Goal: Task Accomplishment & Management: Use online tool/utility

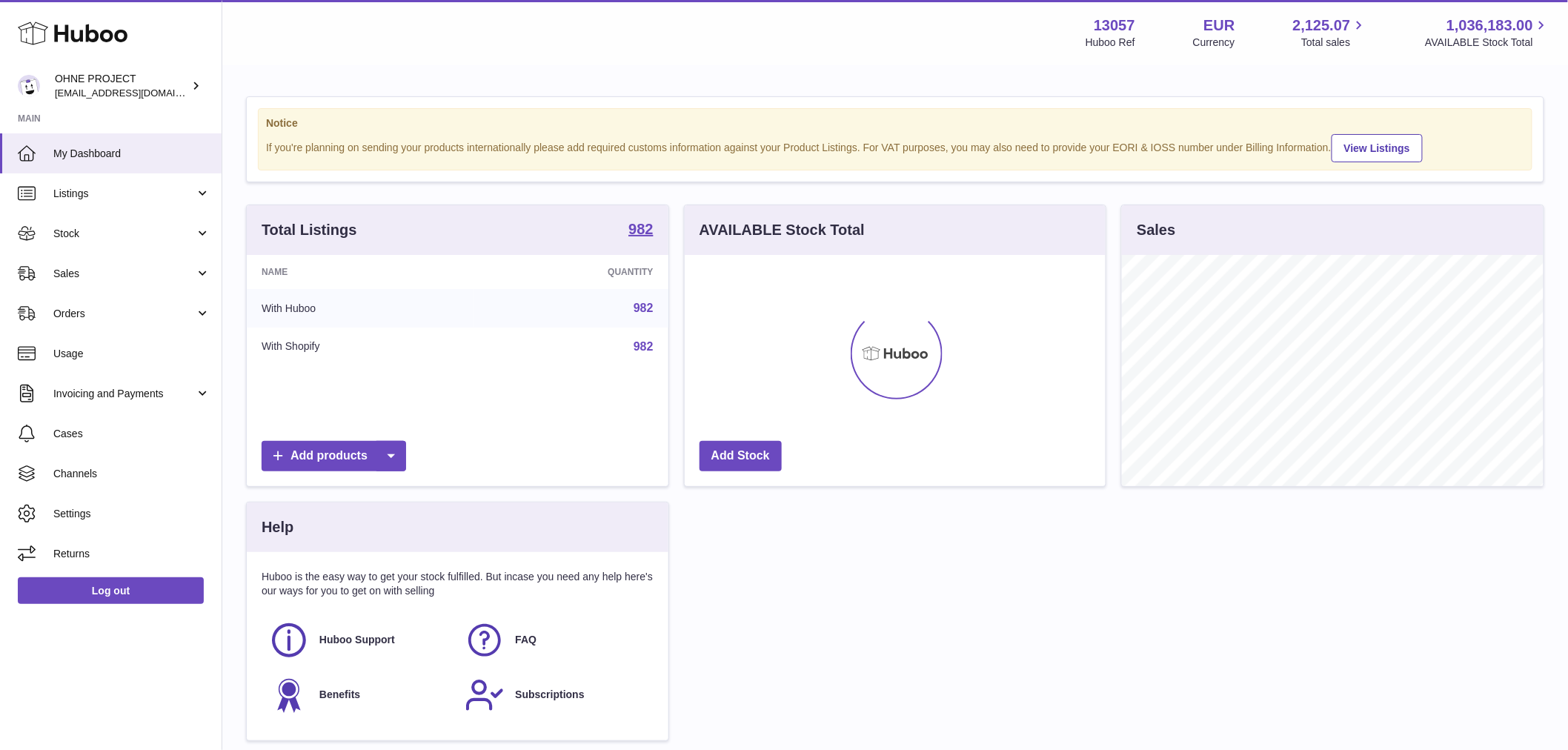
scroll to position [231, 421]
click at [632, 237] on strong "982" at bounding box center [641, 229] width 24 height 15
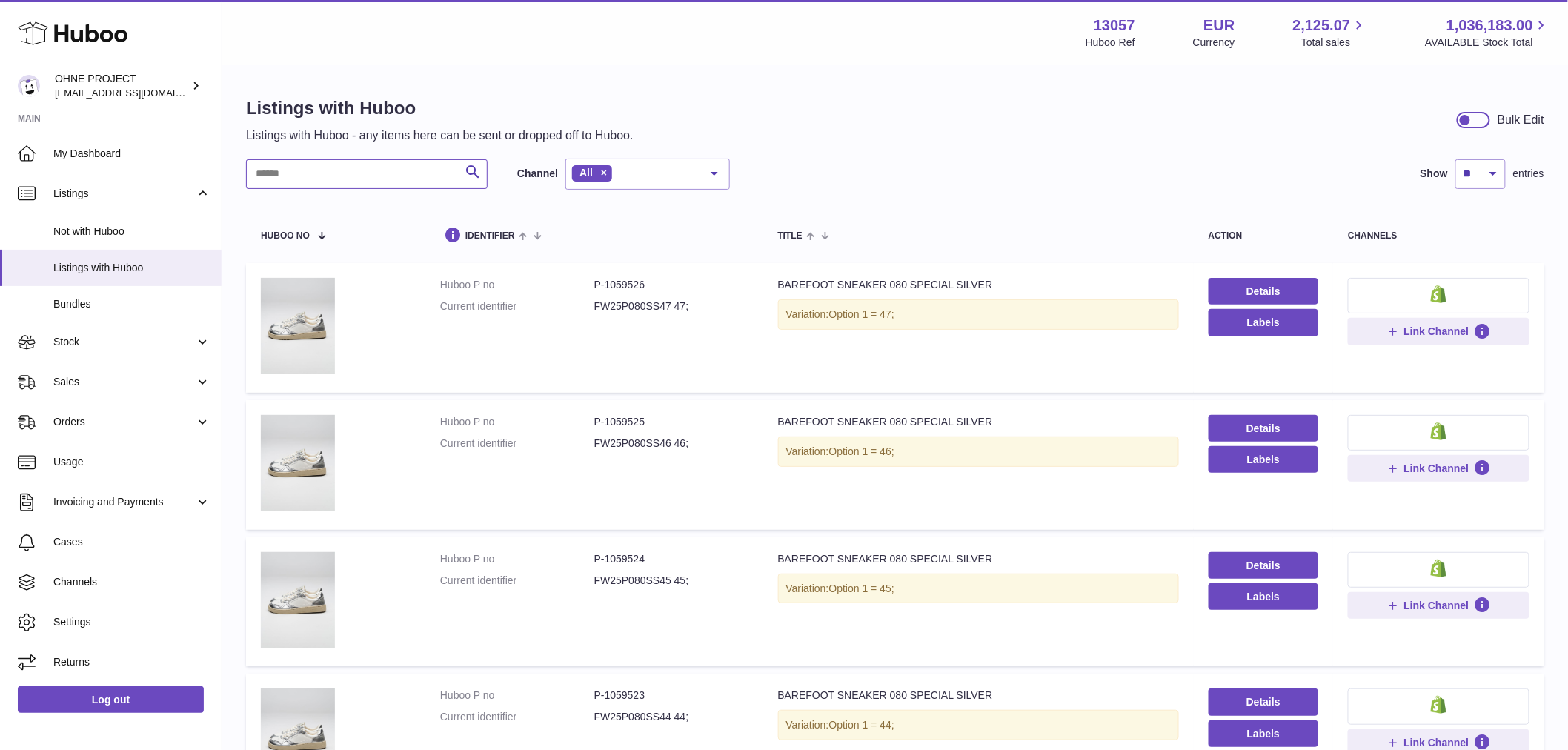
click at [398, 172] on input "text" at bounding box center [366, 174] width 241 height 30
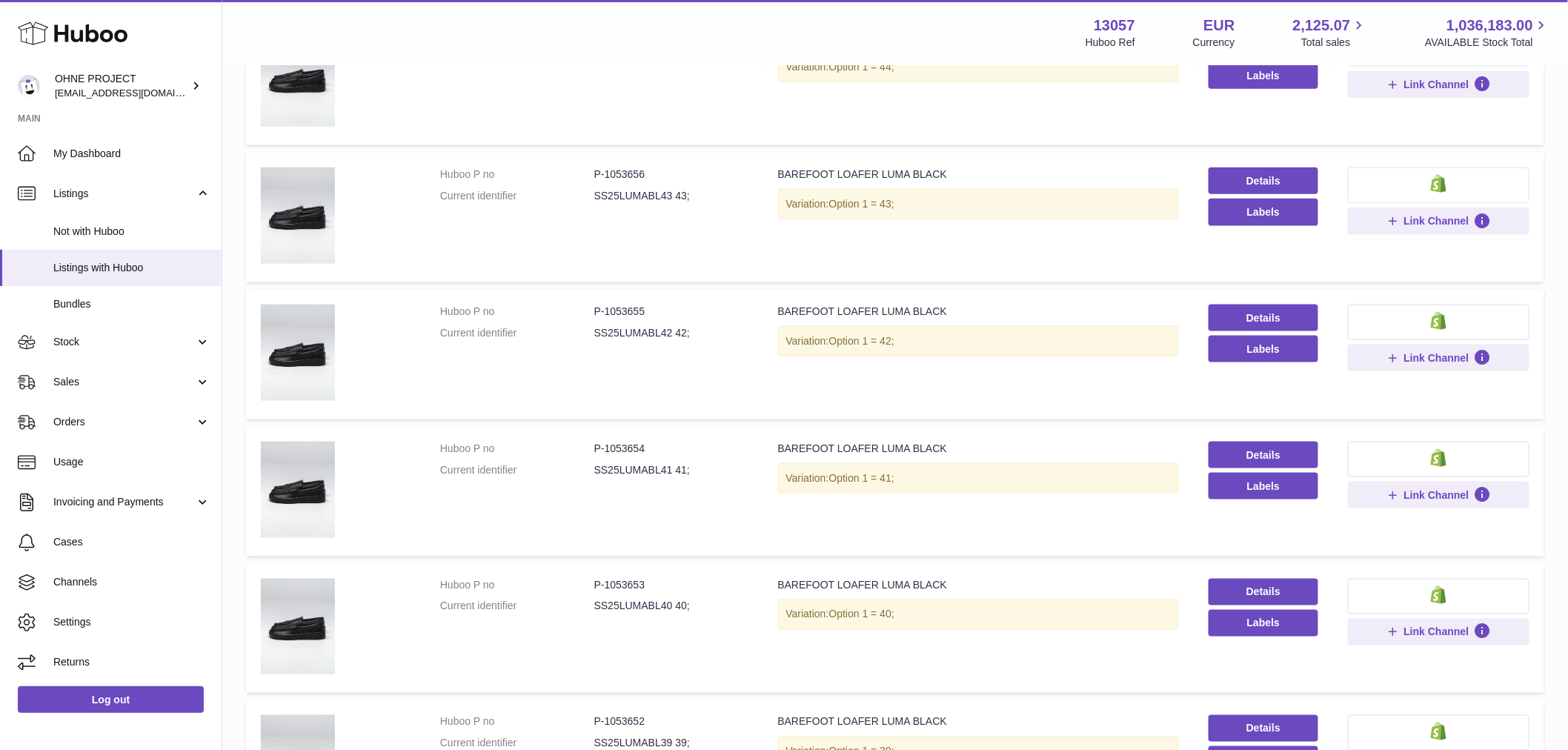
scroll to position [741, 0]
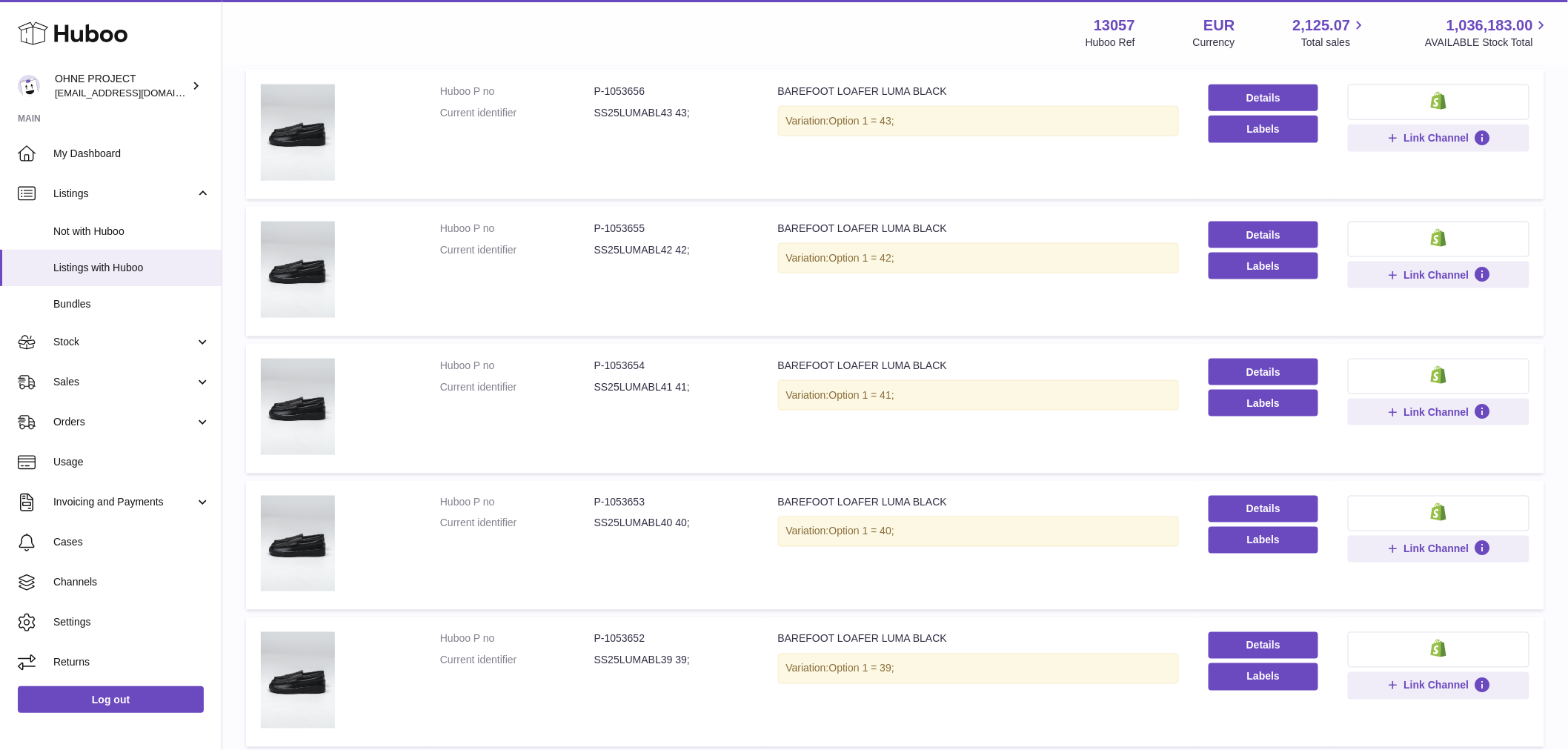
type input "**********"
drag, startPoint x: 604, startPoint y: 360, endPoint x: 687, endPoint y: 358, distance: 83.0
click at [684, 359] on dd "P-1053654" at bounding box center [671, 365] width 154 height 14
copy dd "1053654"
drag, startPoint x: 603, startPoint y: 225, endPoint x: 724, endPoint y: 183, distance: 128.1
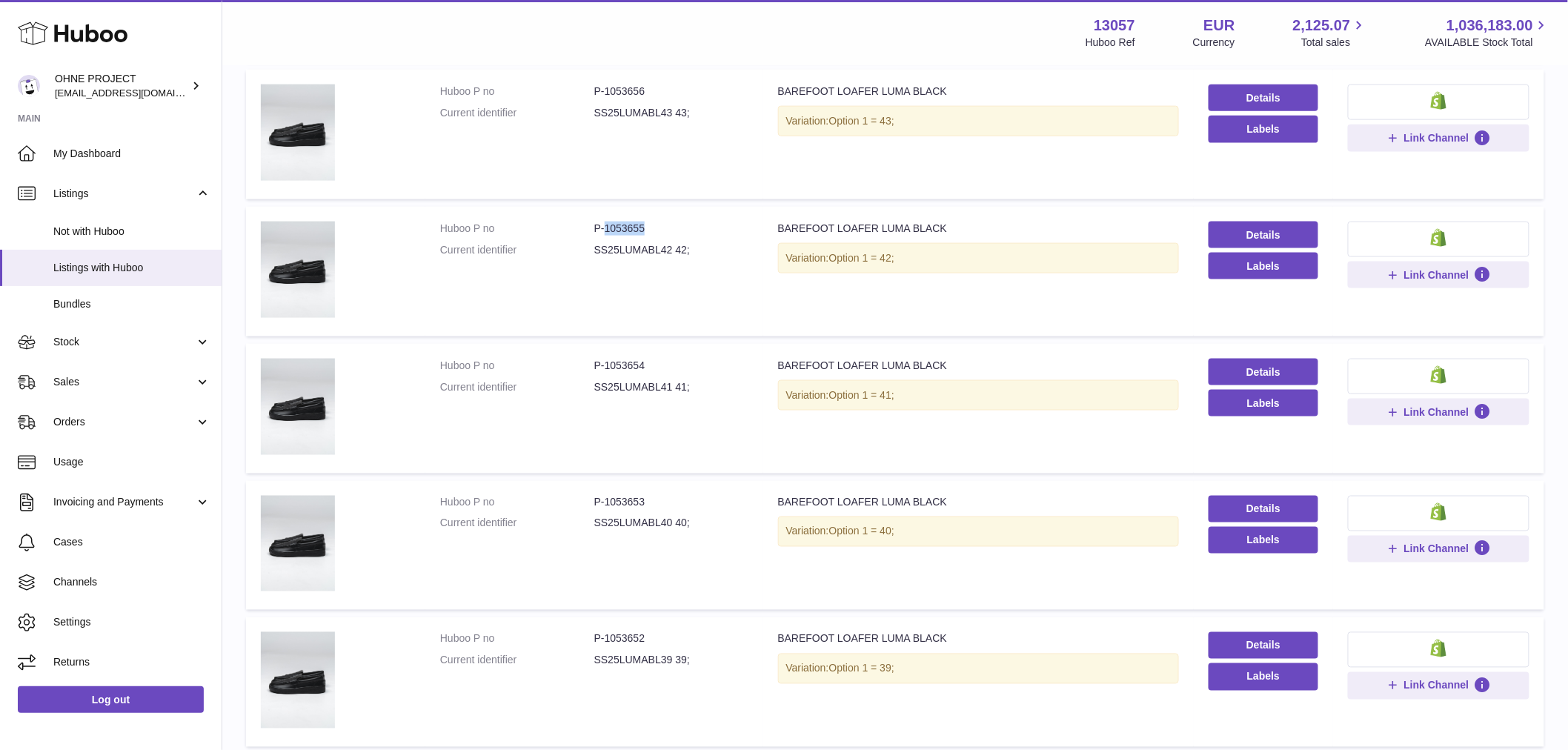
click at [711, 225] on dd "P-1053655" at bounding box center [671, 228] width 154 height 14
copy dd "1053655"
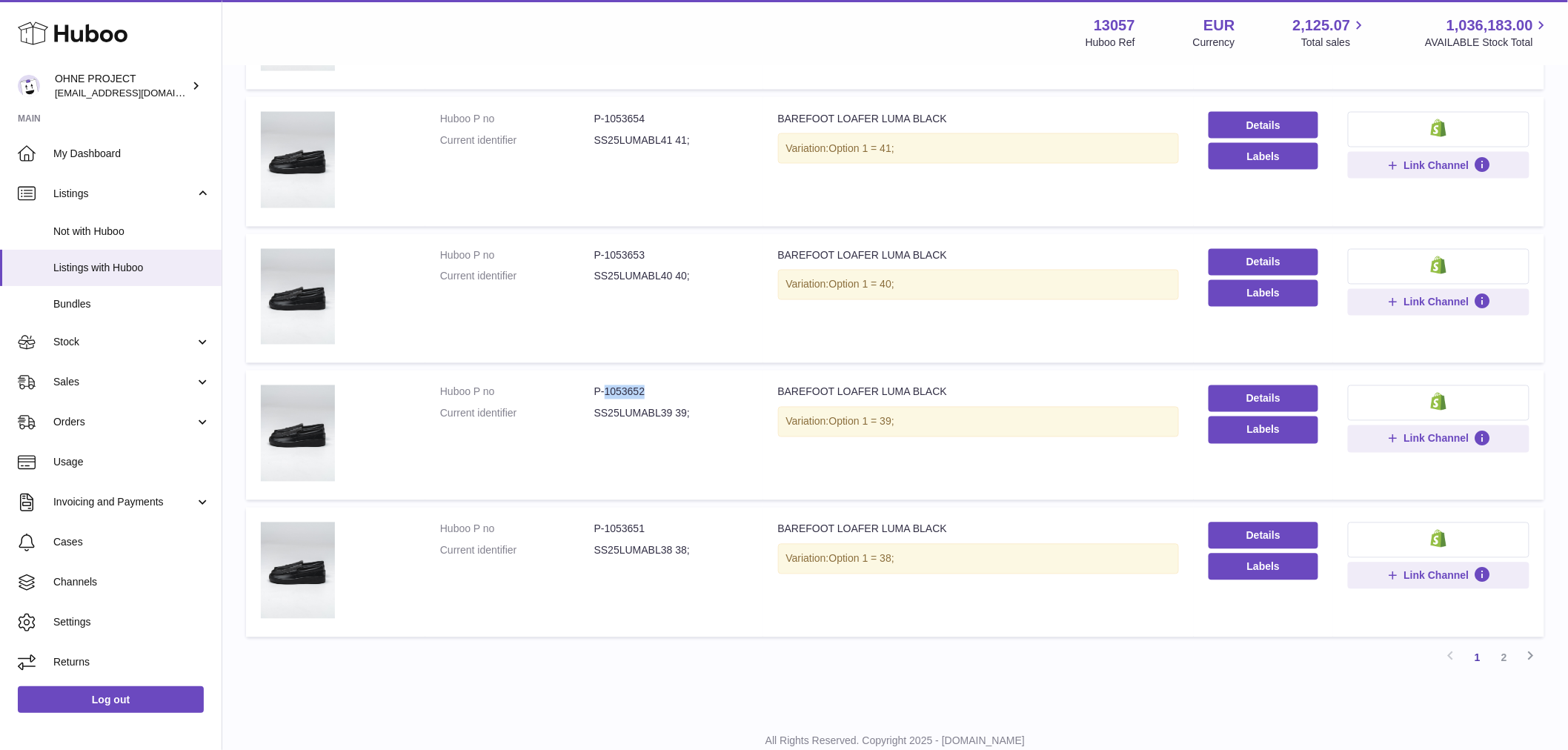
drag, startPoint x: 603, startPoint y: 389, endPoint x: 700, endPoint y: 394, distance: 97.1
click at [707, 391] on dd "P-1053652" at bounding box center [671, 392] width 154 height 14
copy dd "1053652"
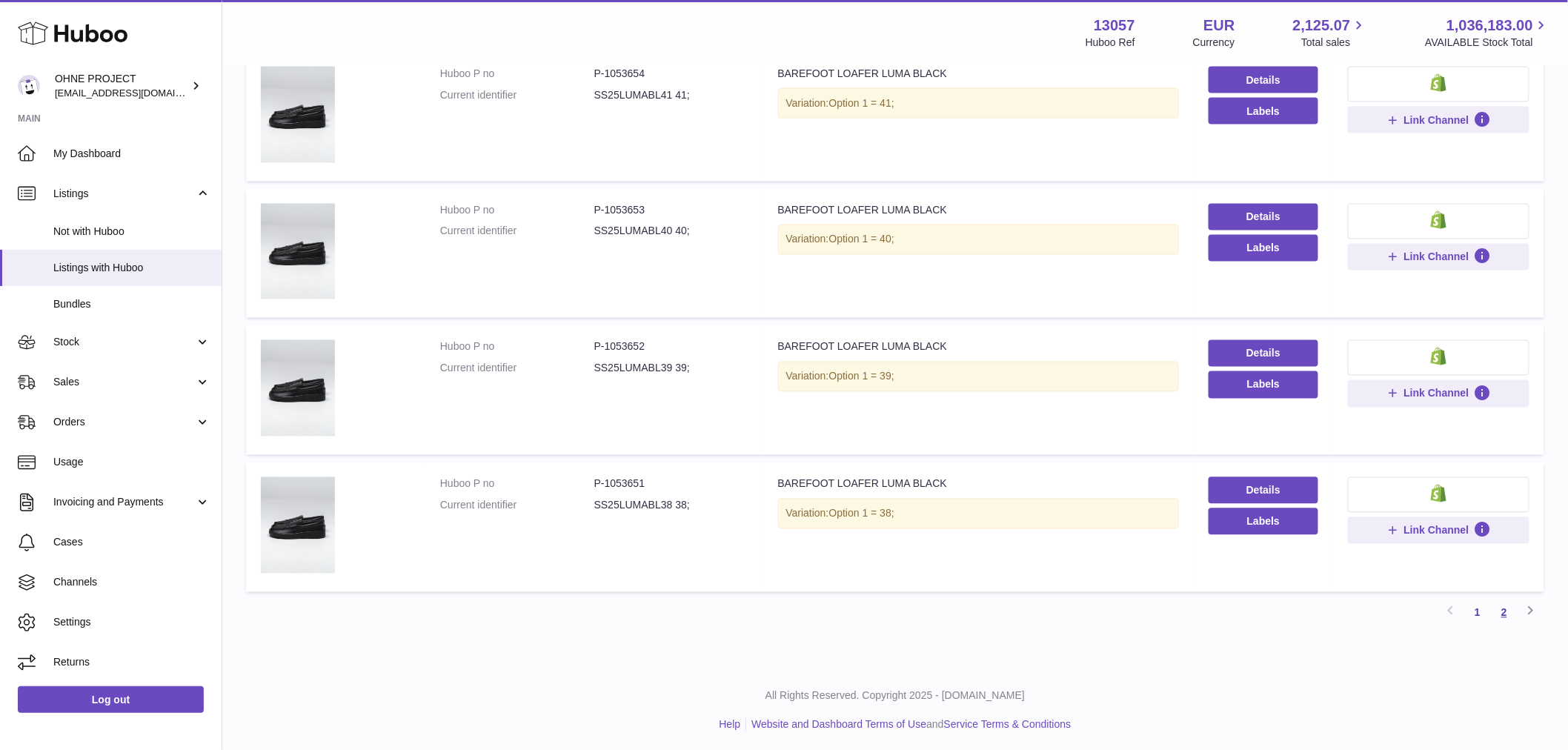
click at [1502, 609] on link "2" at bounding box center [1503, 612] width 27 height 27
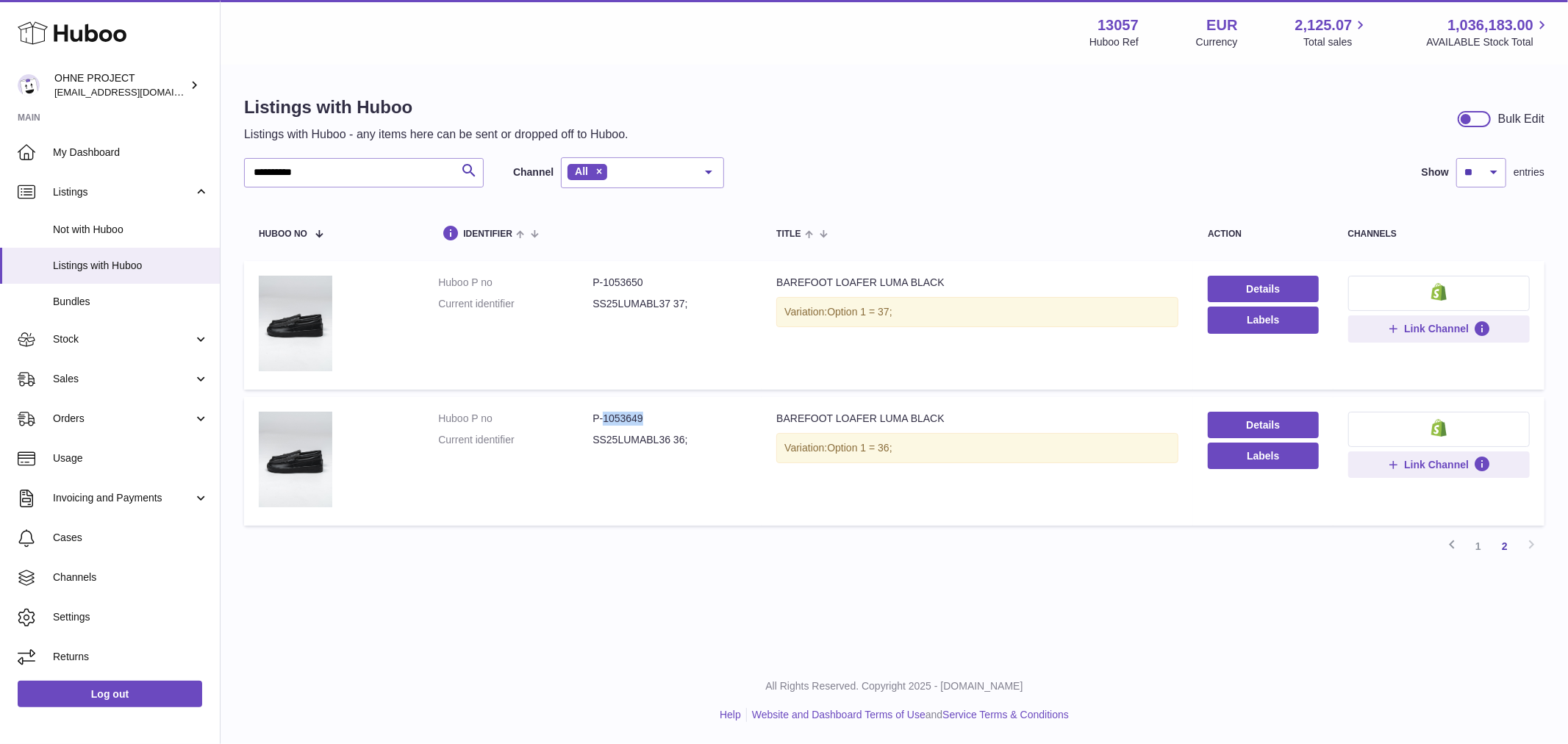
drag, startPoint x: 600, startPoint y: 416, endPoint x: 705, endPoint y: 413, distance: 105.0
click at [699, 422] on dd "P-1053649" at bounding box center [670, 418] width 154 height 14
copy dd "1053649"
click at [1490, 546] on link "1" at bounding box center [1478, 546] width 27 height 27
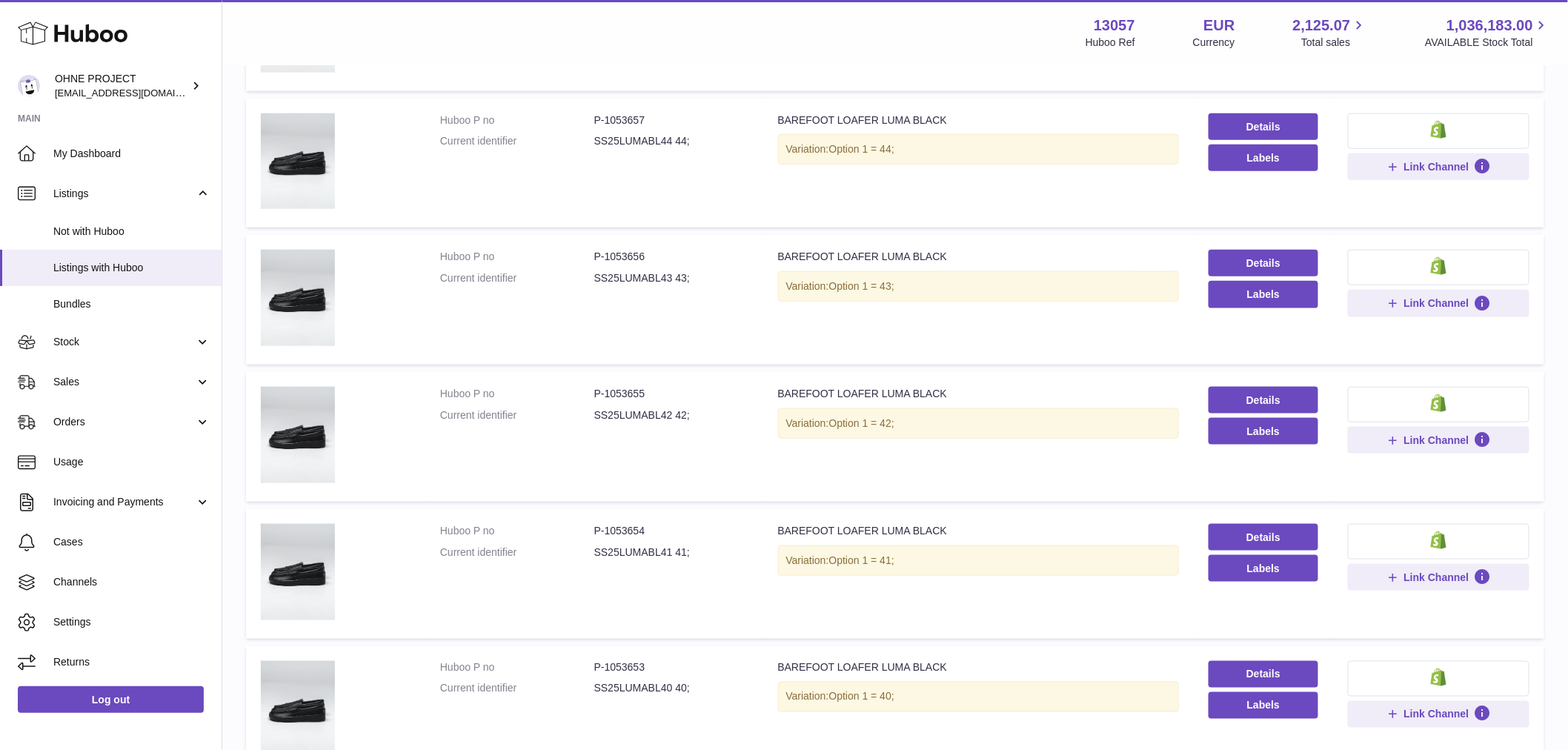
scroll to position [823, 0]
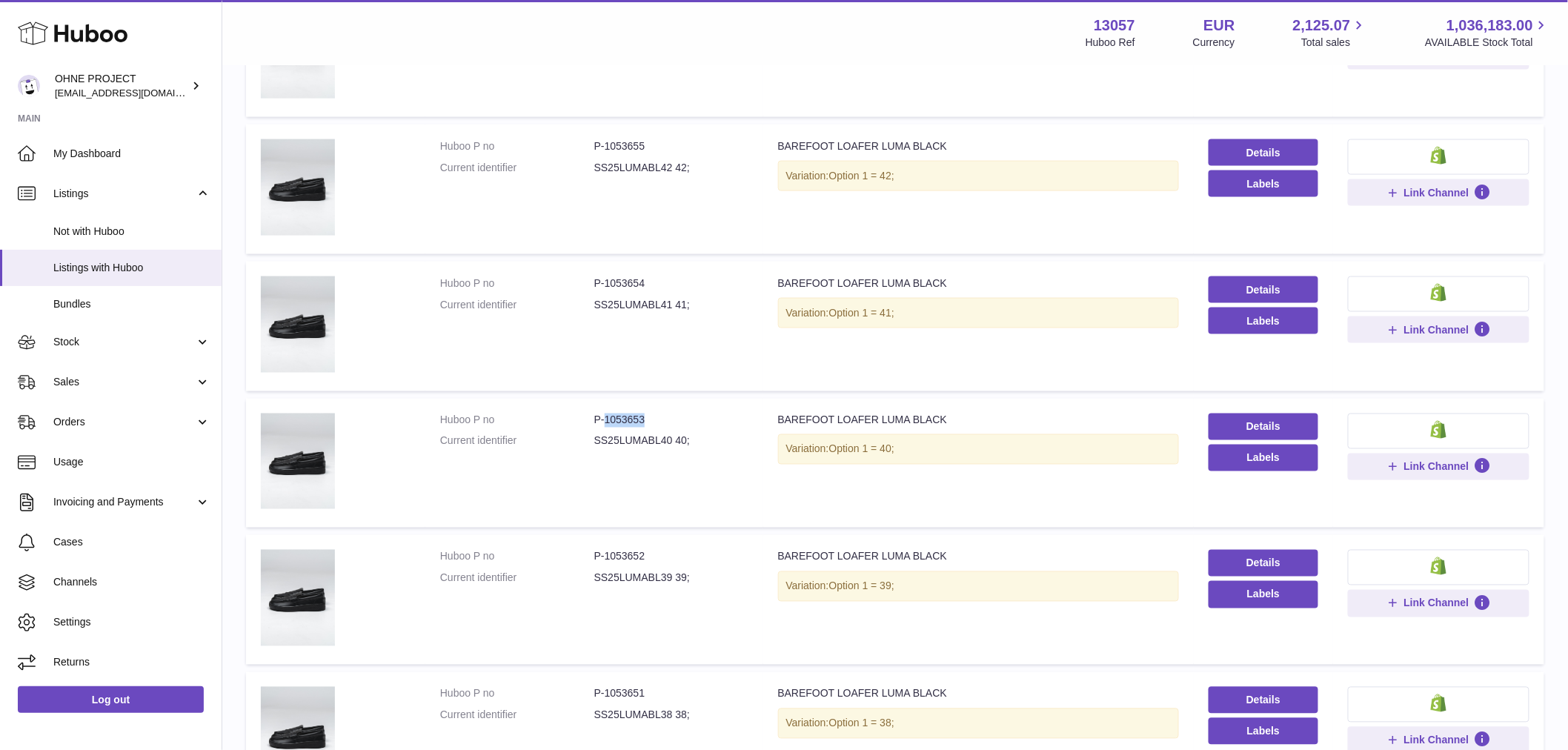
drag, startPoint x: 604, startPoint y: 415, endPoint x: 658, endPoint y: 425, distance: 54.9
click at [658, 425] on dl "Huboo P no P-1053653 Current identifier SS25LUMABL40 40;" at bounding box center [594, 435] width 308 height 43
copy dd "1053653"
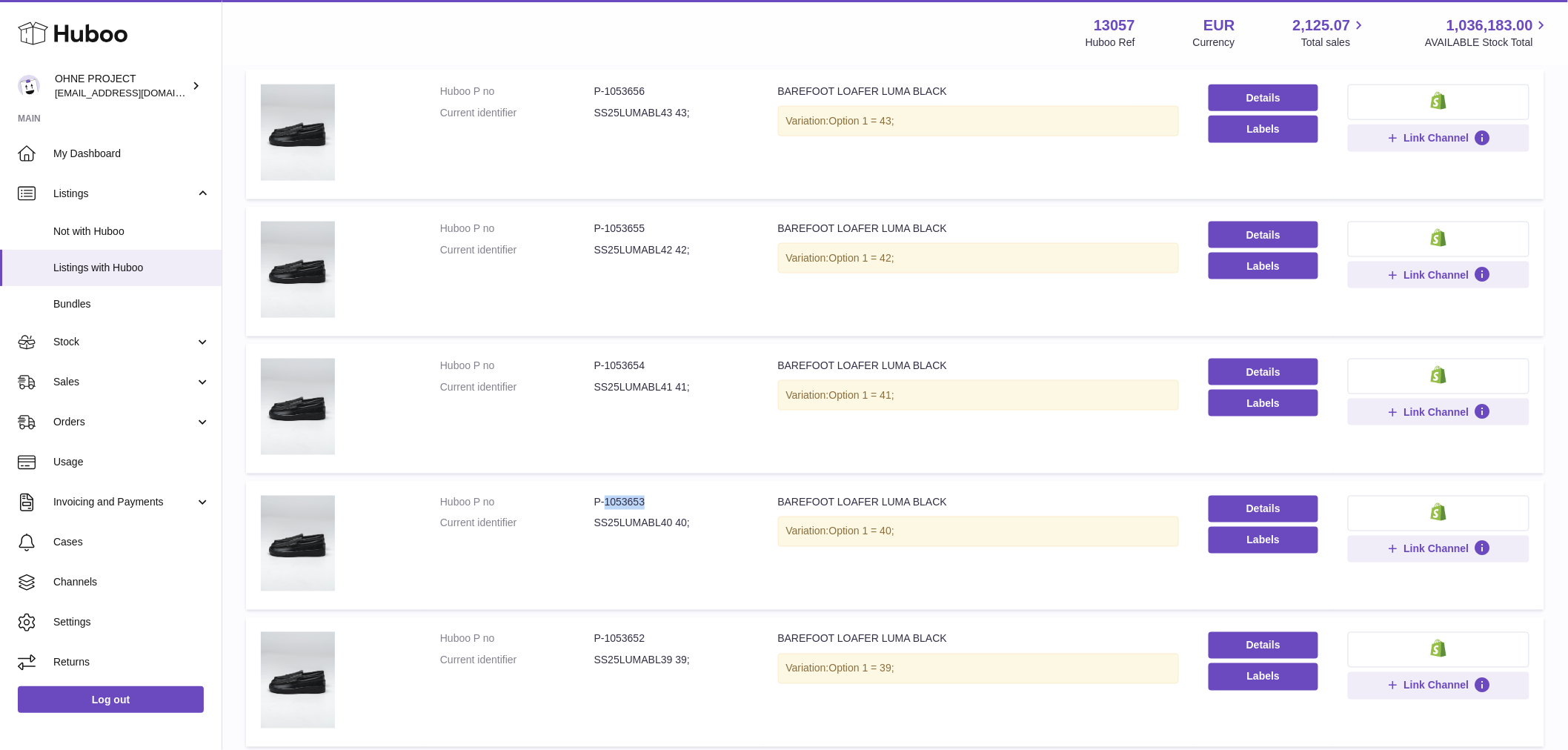
scroll to position [576, 0]
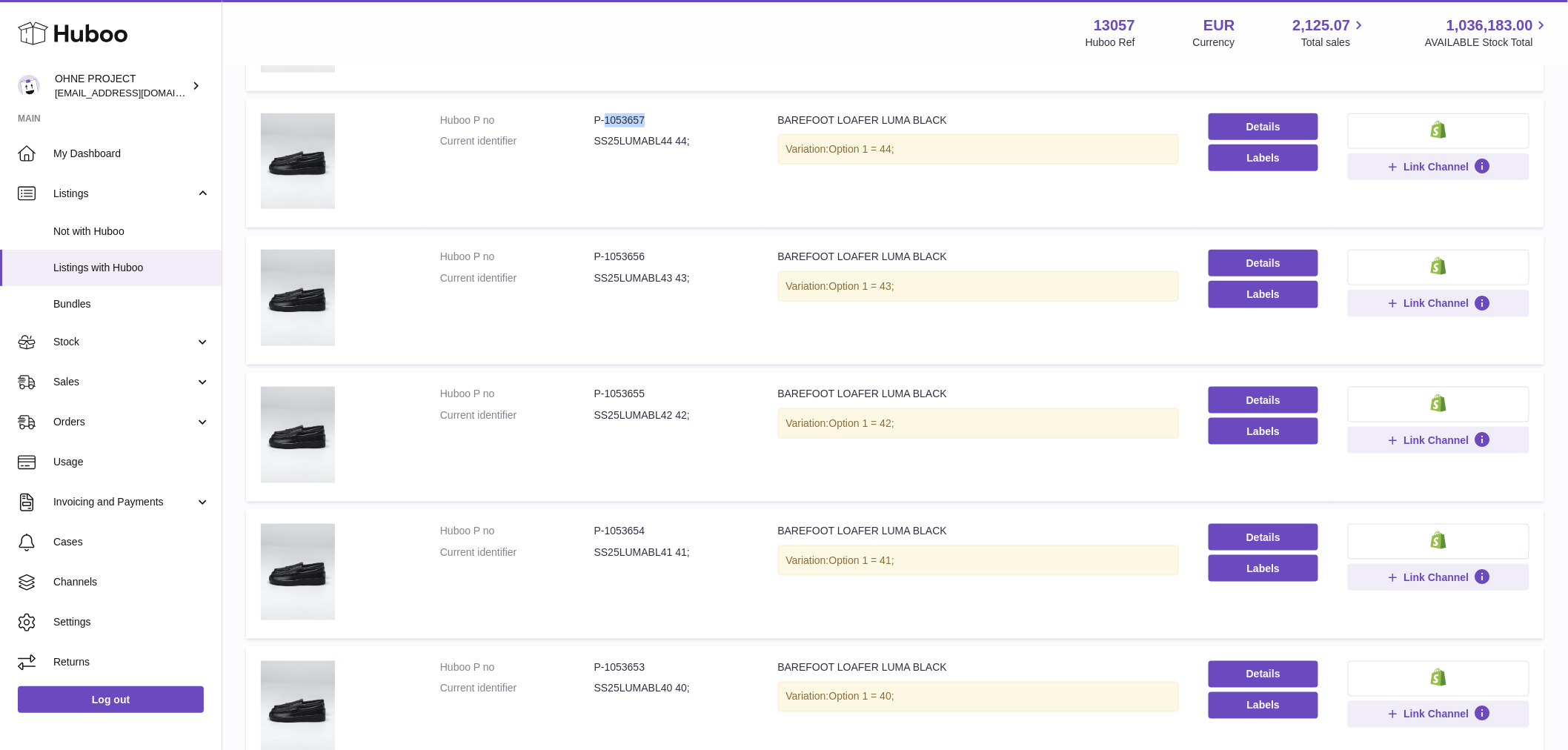
drag, startPoint x: 603, startPoint y: 118, endPoint x: 668, endPoint y: 118, distance: 65.0
click at [668, 118] on dd "P-1053657" at bounding box center [671, 120] width 154 height 14
copy dd "1053657"
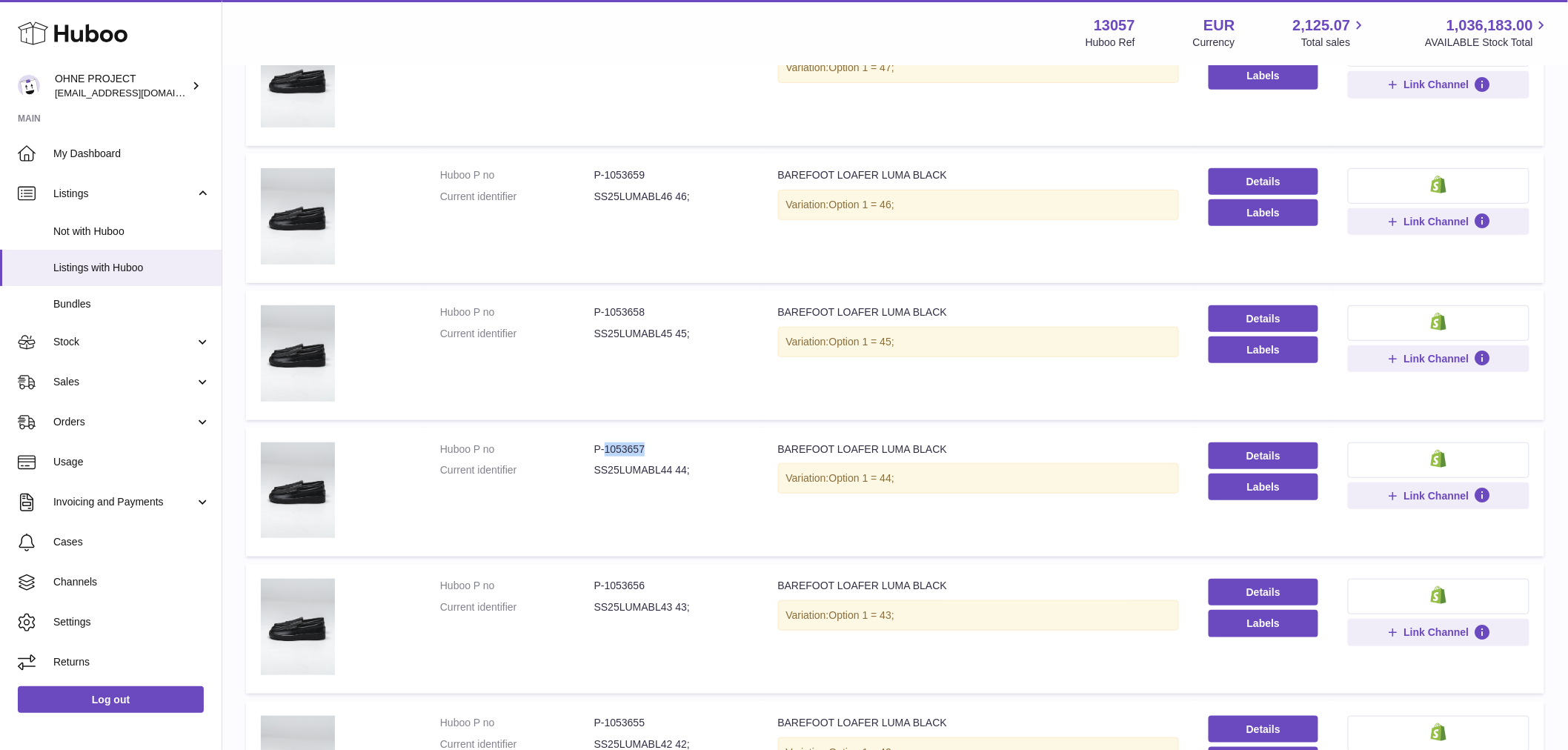
drag, startPoint x: 603, startPoint y: 306, endPoint x: 692, endPoint y: 321, distance: 90.3
click at [692, 323] on dl "Huboo P no P-1053658 Current identifier SS25LUMABL45 45;" at bounding box center [594, 326] width 308 height 43
click at [703, 358] on td "Huboo P no P-1053658 Current identifier SS25LUMABL45 45;" at bounding box center [594, 355] width 337 height 129
drag, startPoint x: 647, startPoint y: 387, endPoint x: 626, endPoint y: 343, distance: 48.8
click at [647, 384] on td "Huboo P no P-1053658 Current identifier SS25LUMABL45 45;" at bounding box center [594, 355] width 337 height 129
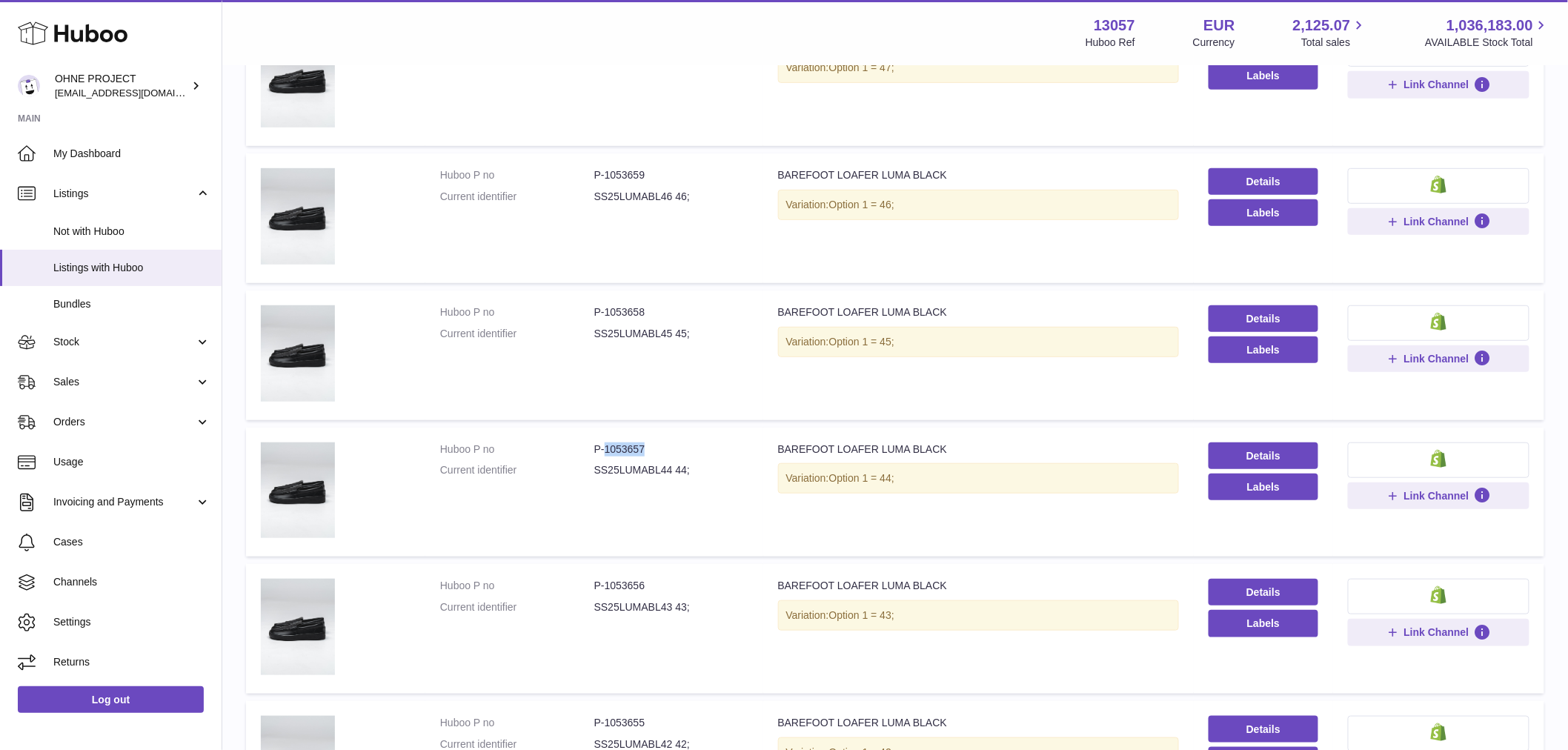
click at [528, 341] on dl "Huboo P no P-1053658 Current identifier SS25LUMABL45 45;" at bounding box center [594, 326] width 308 height 43
drag, startPoint x: 602, startPoint y: 305, endPoint x: 655, endPoint y: 308, distance: 53.1
click at [655, 308] on dd "P-1053658" at bounding box center [671, 312] width 154 height 14
copy dd "1053658"
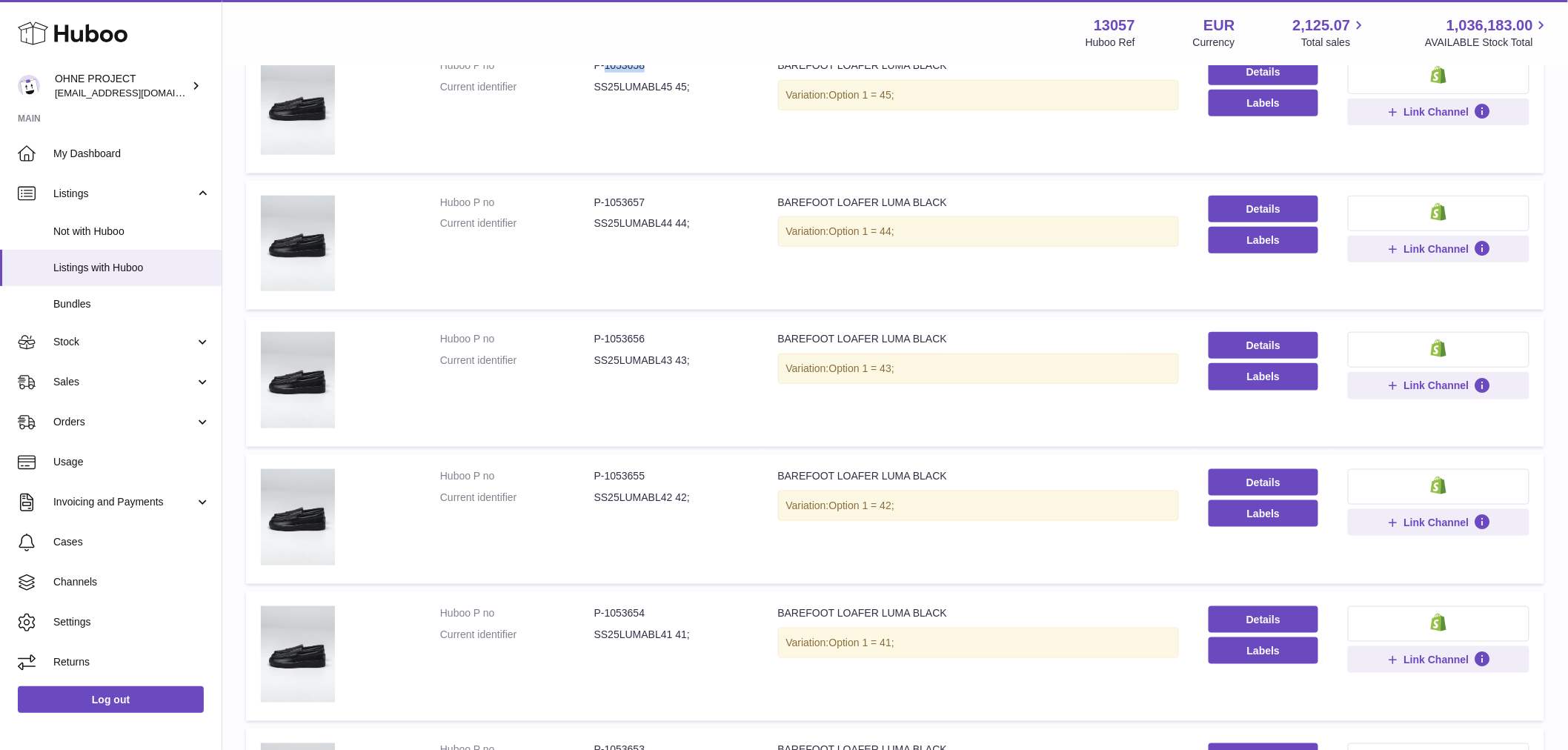
scroll to position [658, 0]
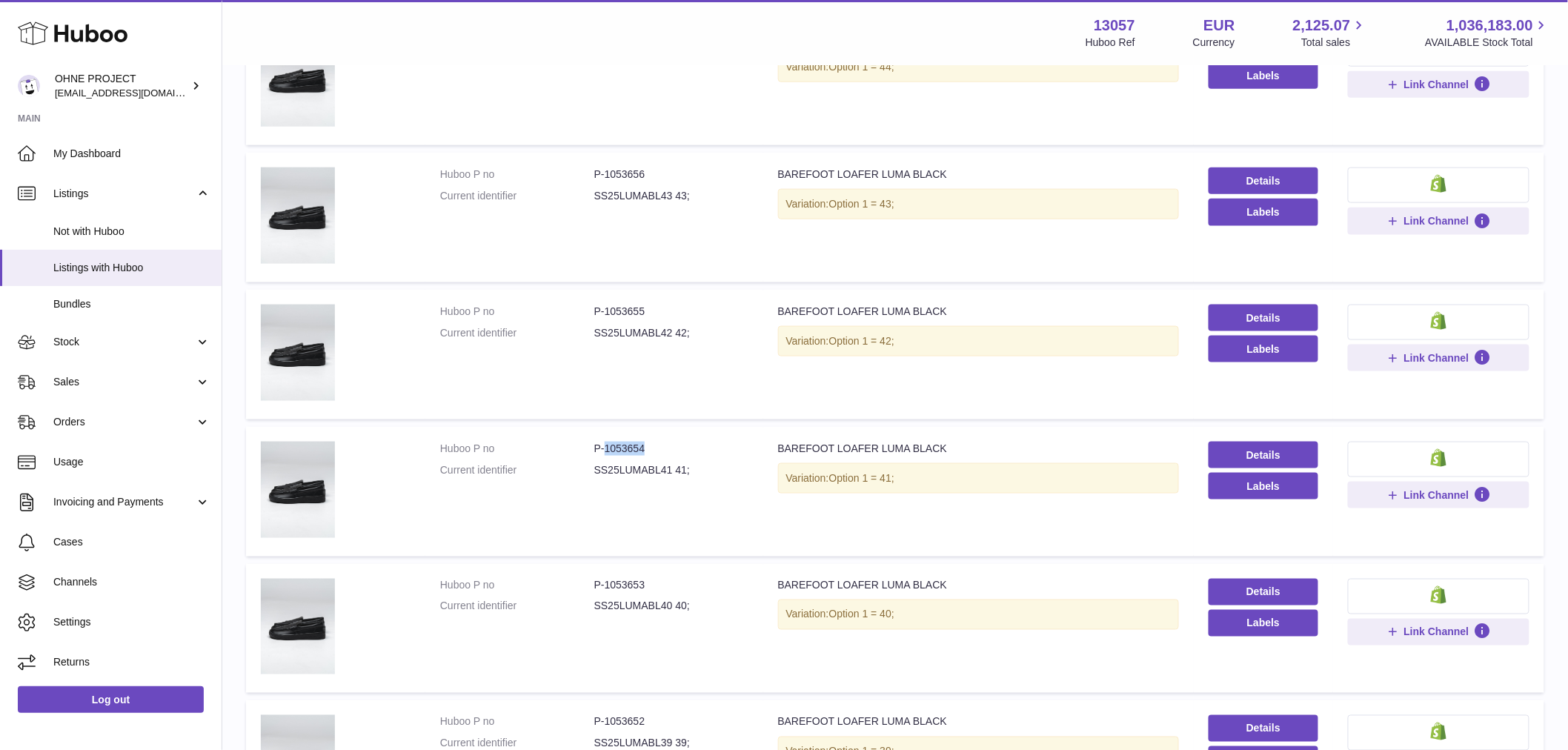
drag, startPoint x: 603, startPoint y: 445, endPoint x: 669, endPoint y: 445, distance: 66.0
click at [669, 445] on dd "P-1053654" at bounding box center [671, 449] width 154 height 14
copy dd "1053654"
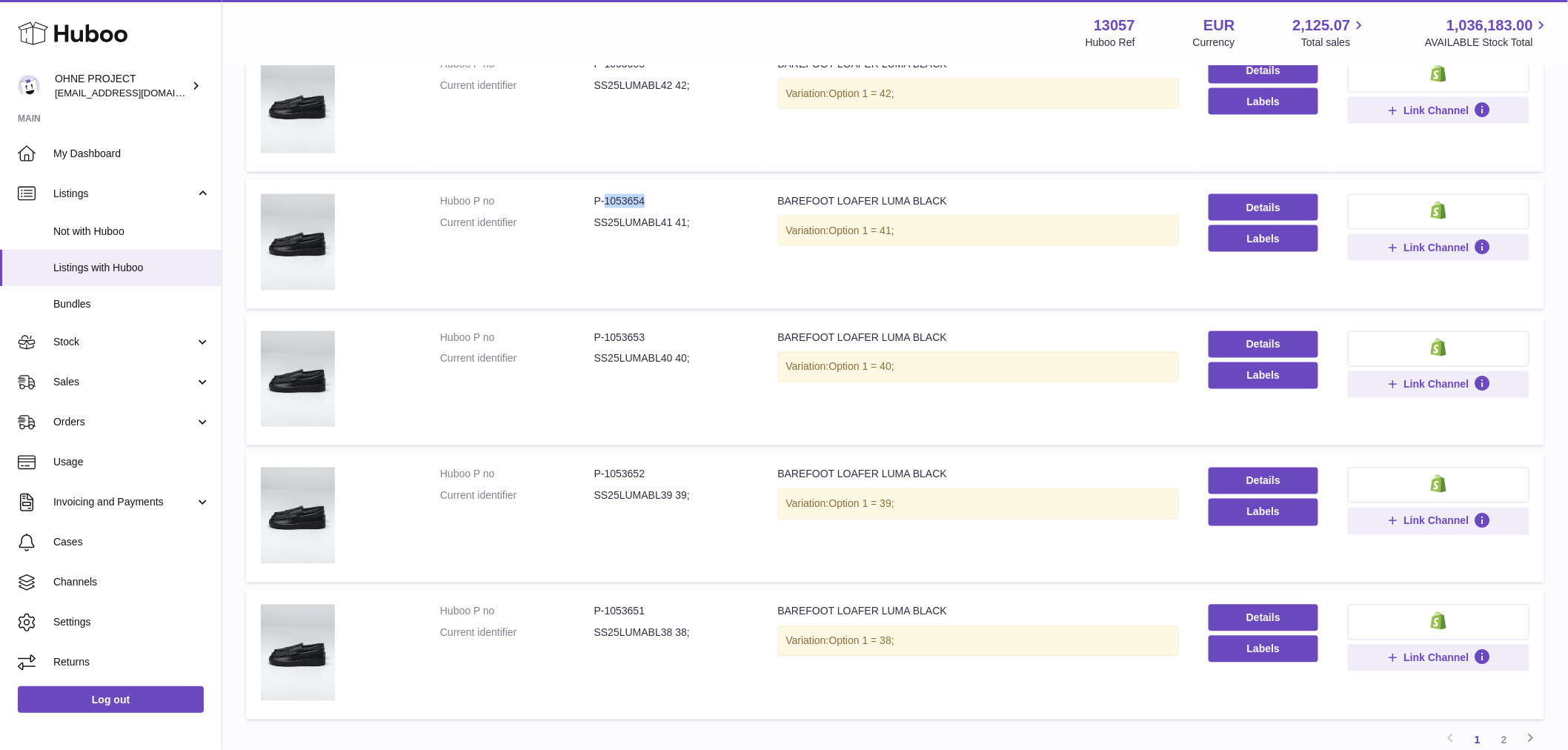
scroll to position [1033, 0]
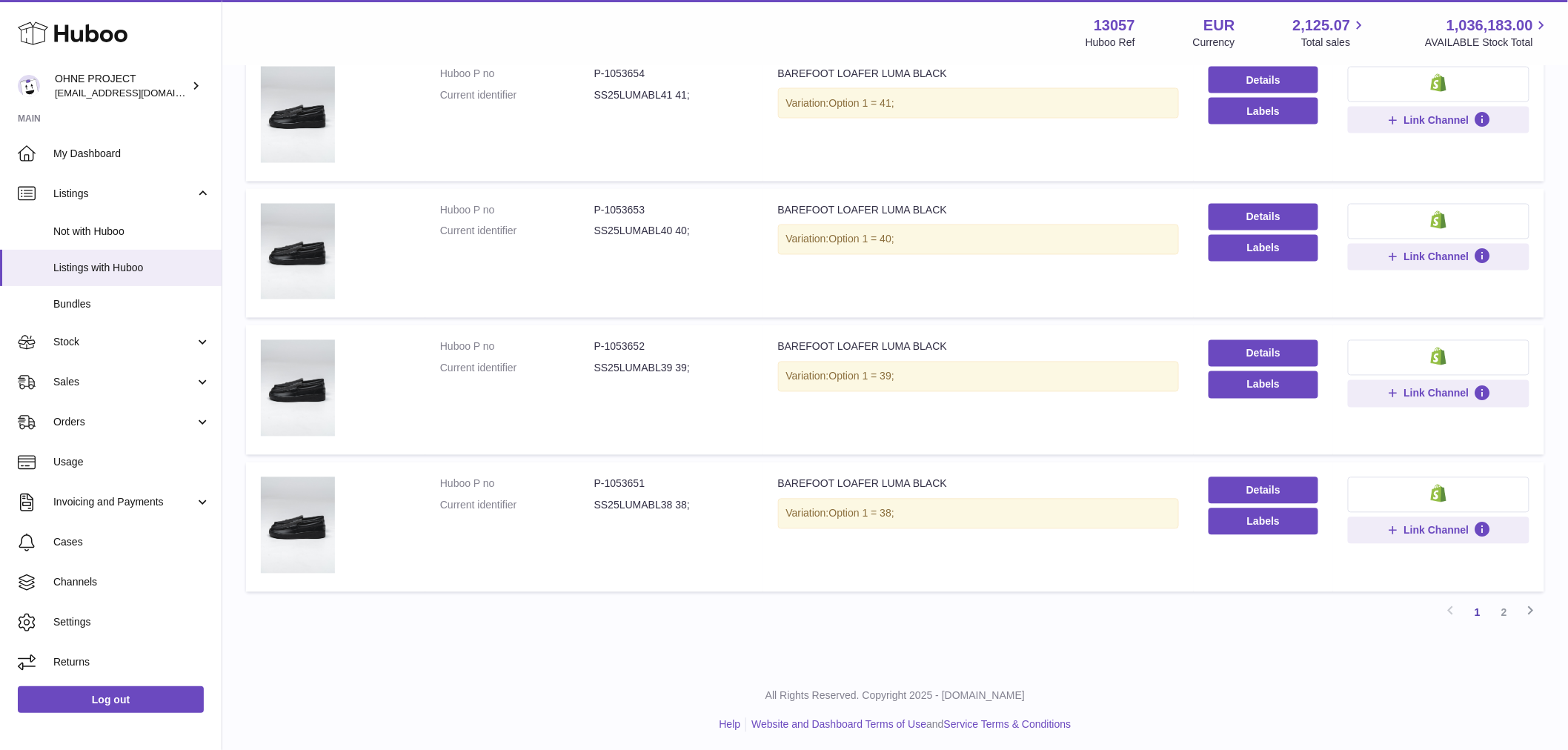
click at [606, 477] on dd "P-1053651" at bounding box center [671, 484] width 154 height 14
drag, startPoint x: 603, startPoint y: 477, endPoint x: 679, endPoint y: 469, distance: 76.4
click at [677, 477] on dd "P-1053651" at bounding box center [671, 484] width 154 height 14
copy dd "1053651"
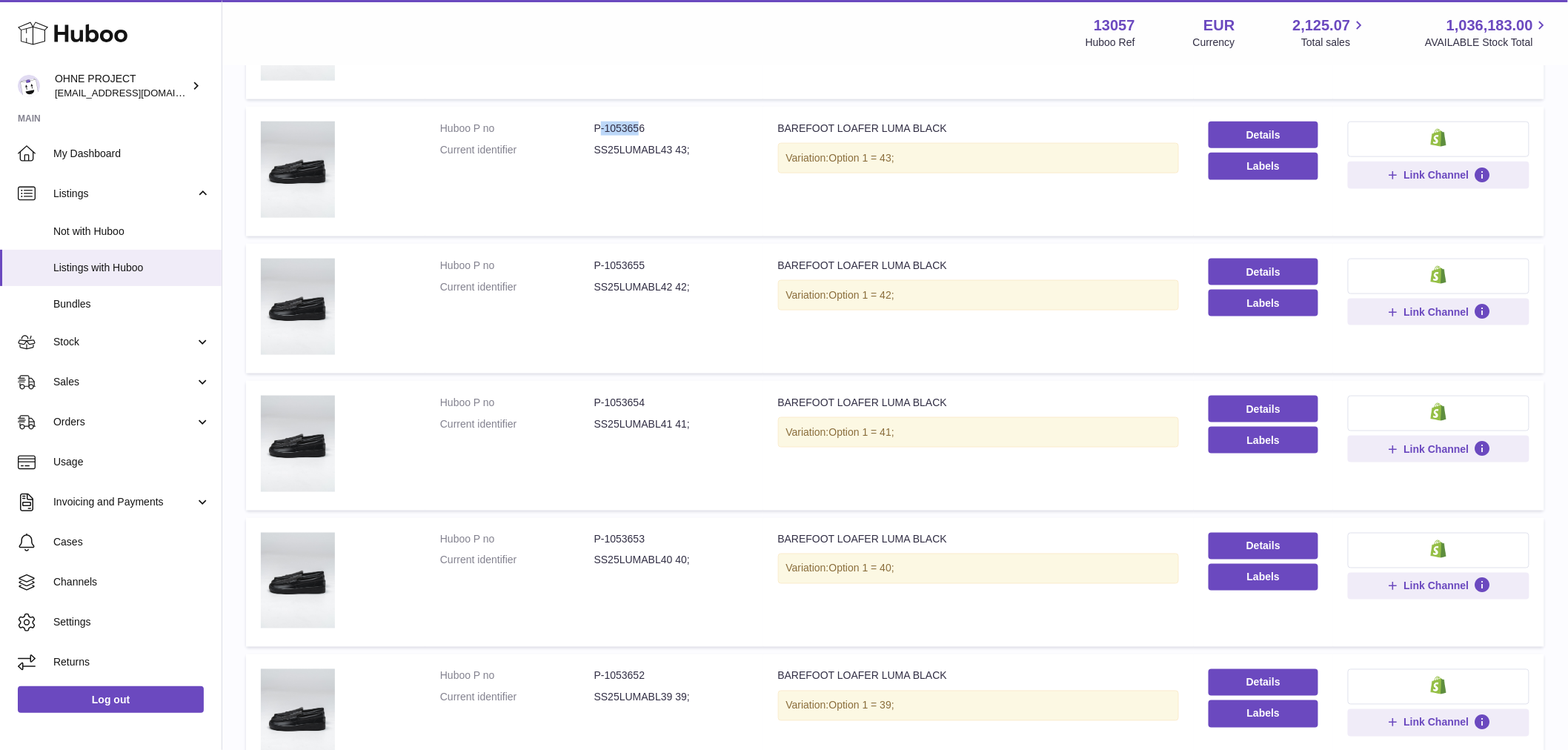
drag, startPoint x: 600, startPoint y: 125, endPoint x: 640, endPoint y: 132, distance: 40.6
click at [640, 132] on dd "P-1053656" at bounding box center [671, 128] width 154 height 14
click at [615, 124] on dd "P-1053656" at bounding box center [671, 128] width 154 height 14
drag, startPoint x: 604, startPoint y: 126, endPoint x: 655, endPoint y: 128, distance: 51.0
click at [655, 128] on dd "P-1053656" at bounding box center [671, 128] width 154 height 14
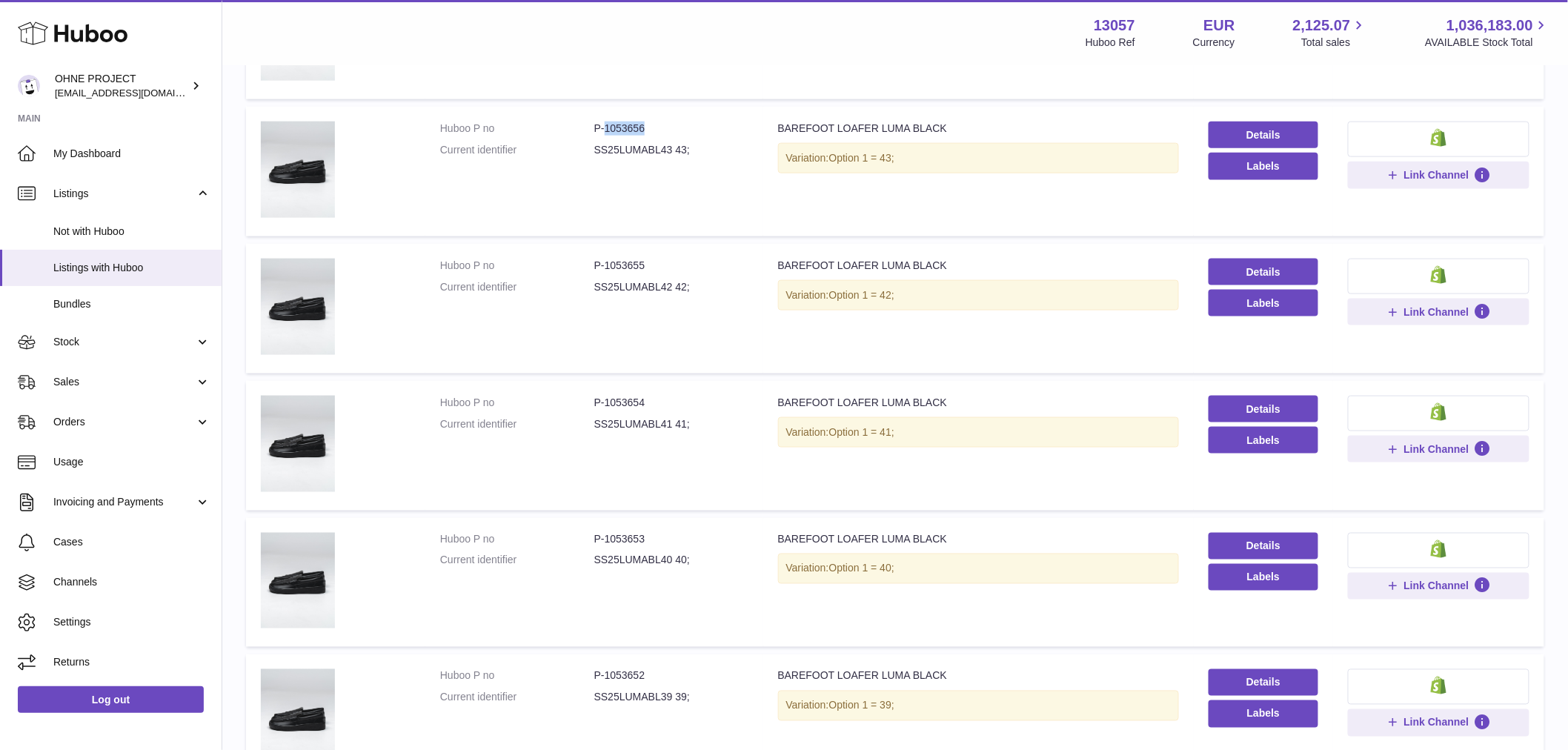
copy dd "1053656"
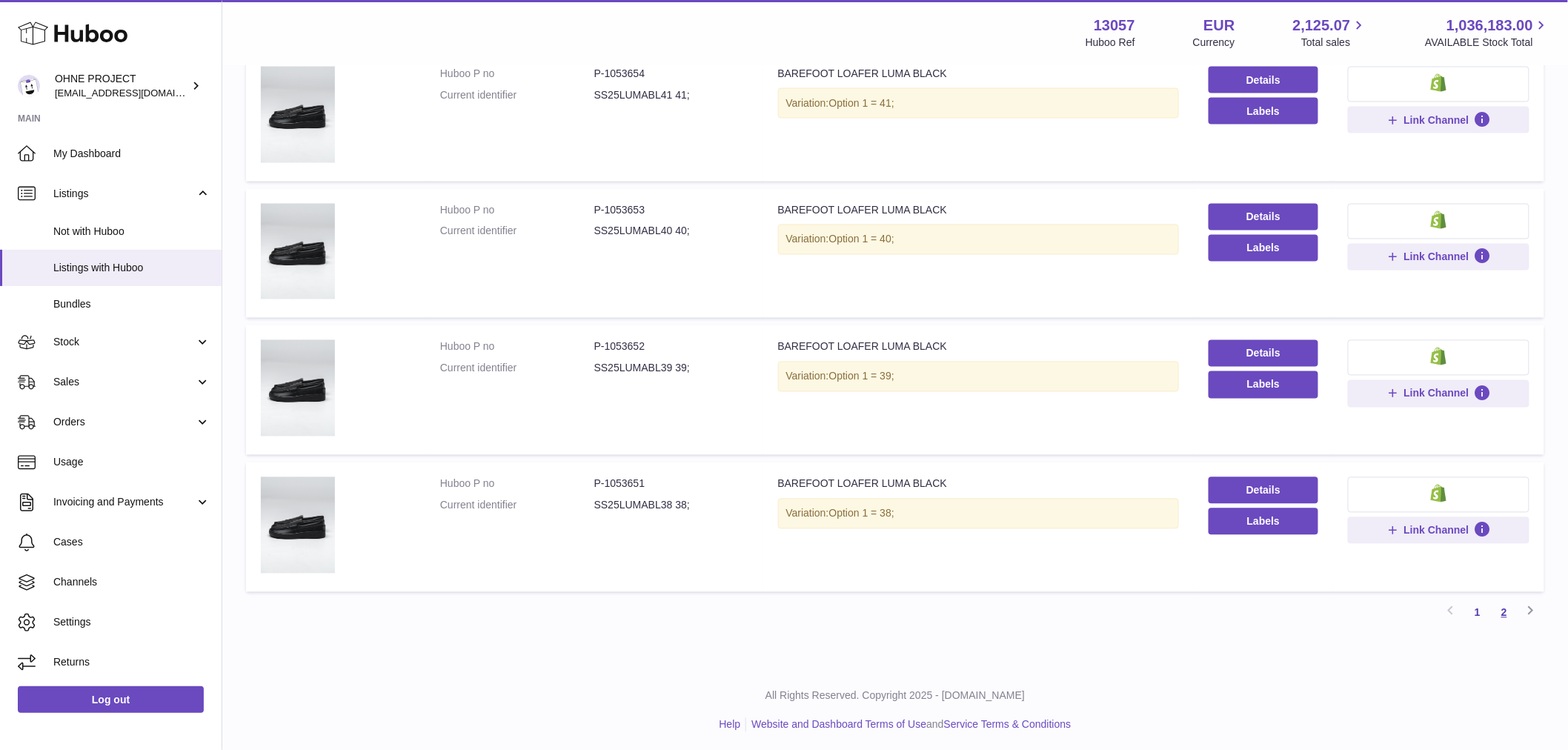
click at [1505, 609] on link "2" at bounding box center [1503, 612] width 27 height 27
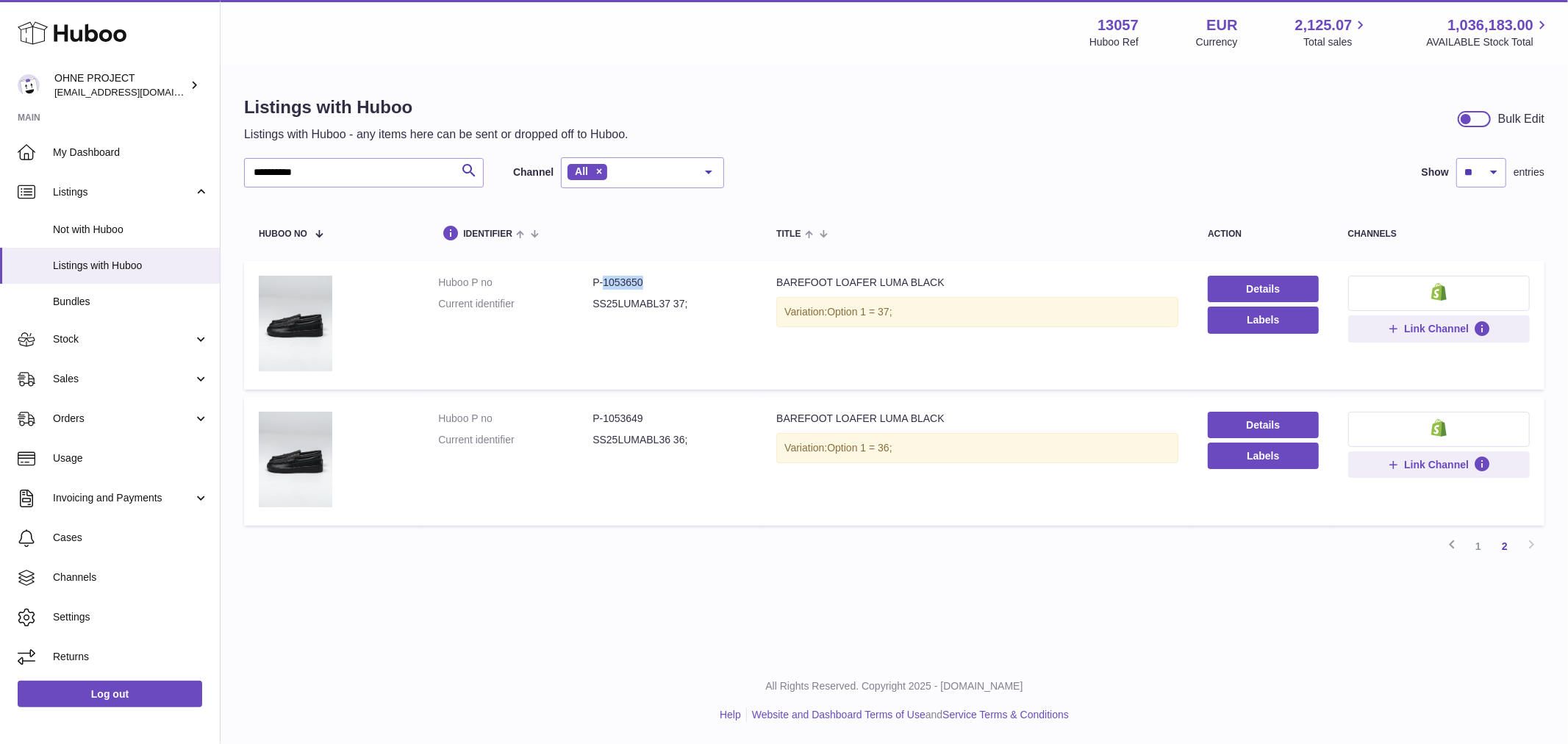
drag, startPoint x: 601, startPoint y: 283, endPoint x: 671, endPoint y: 276, distance: 70.3
click at [671, 276] on dd "P-1053650" at bounding box center [670, 283] width 154 height 14
click at [1473, 549] on link "1" at bounding box center [1478, 546] width 27 height 27
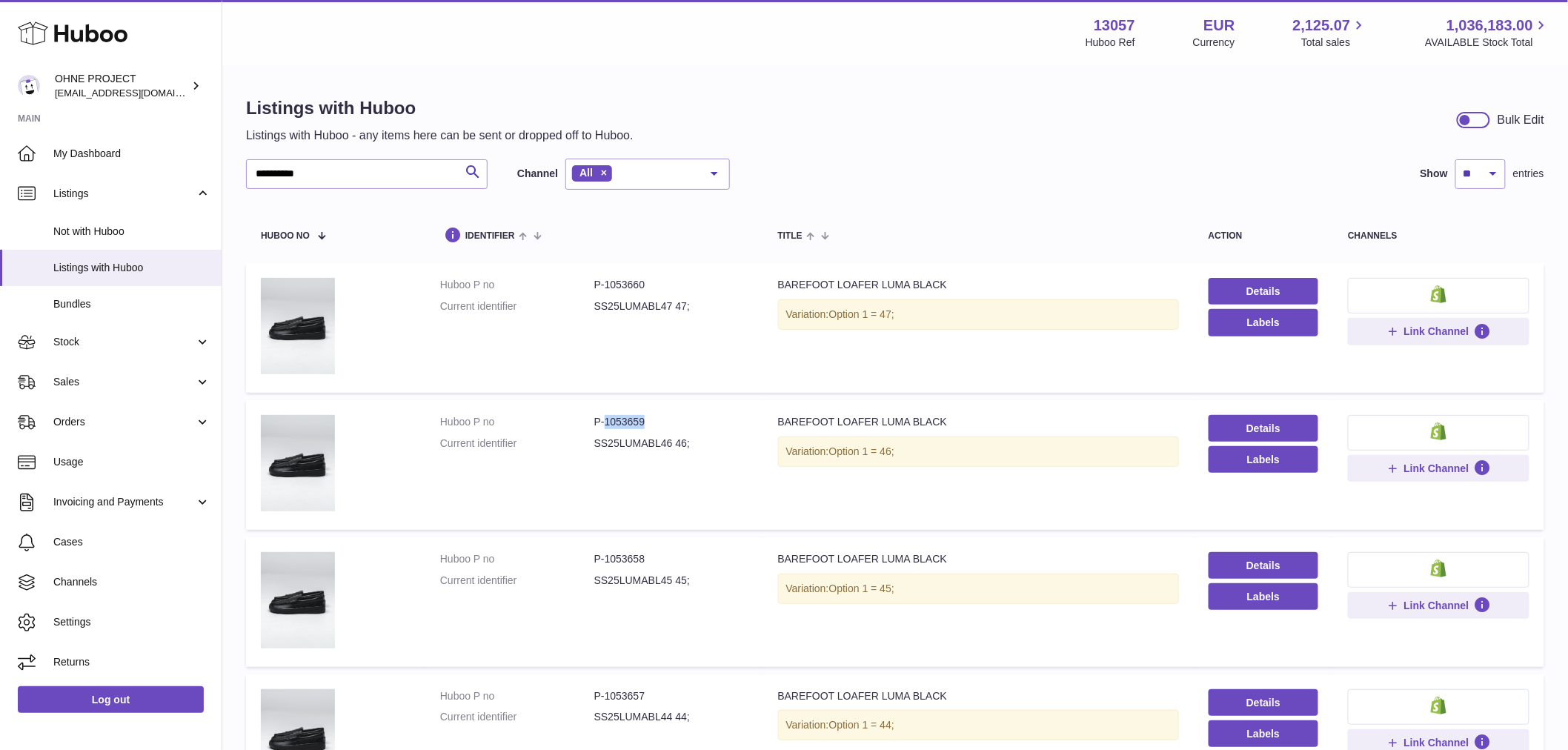
drag, startPoint x: 604, startPoint y: 419, endPoint x: 685, endPoint y: 418, distance: 81.0
click at [685, 418] on dd "P-1053659" at bounding box center [671, 422] width 154 height 14
